Goal: Ask a question

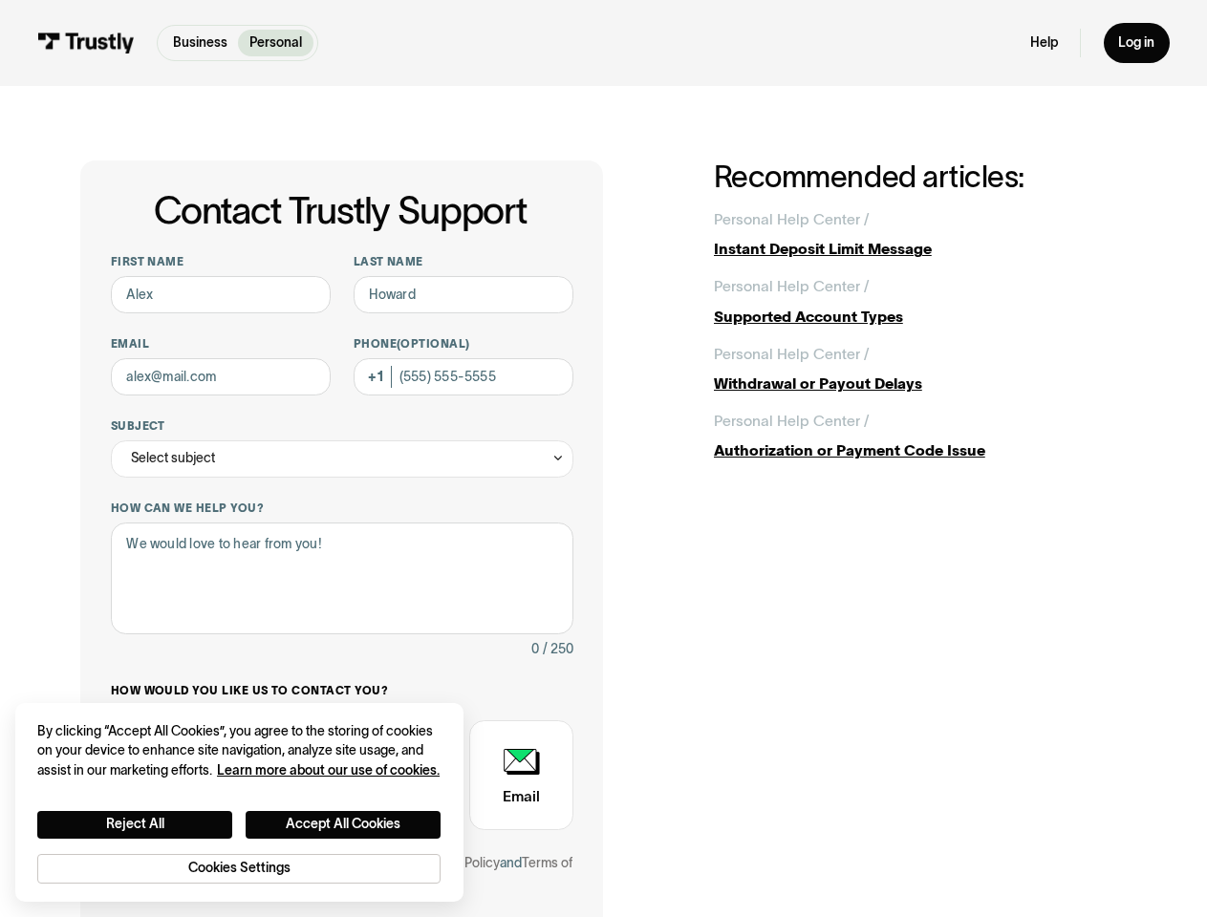
click at [603, 459] on div "Contact Trustly Support First name Last name Email Phone (Optional) Subject Sel…" at bounding box center [341, 590] width 523 height 858
click at [341, 460] on div "Select subject" at bounding box center [342, 458] width 463 height 37
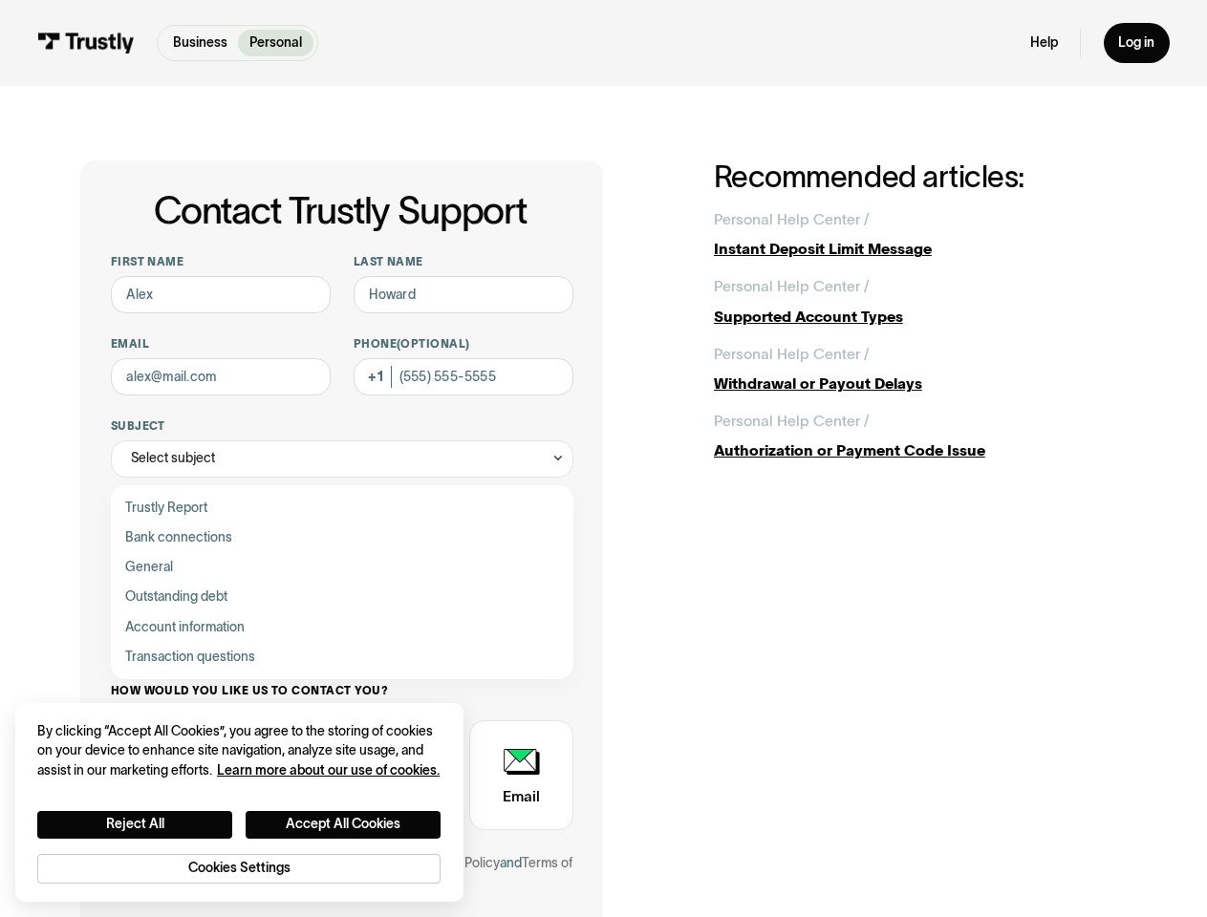
click at [135, 824] on button "Reject All" at bounding box center [134, 825] width 195 height 28
click at [344, 824] on button "Accept All Cookies" at bounding box center [343, 825] width 195 height 28
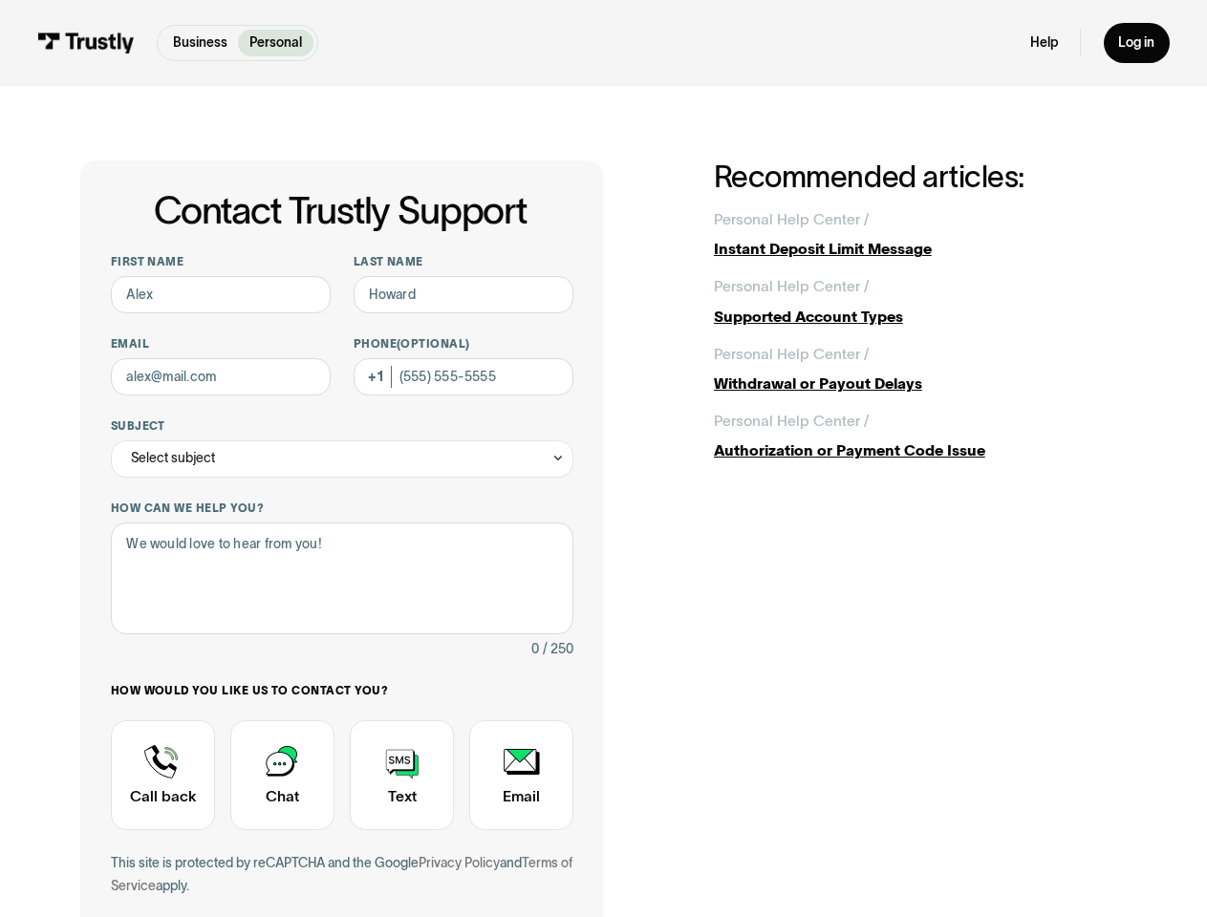
click at [239, 868] on div "This site is protected by reCAPTCHA and the Google Privacy Policy and Terms of …" at bounding box center [342, 874] width 463 height 45
